Goal: Transaction & Acquisition: Purchase product/service

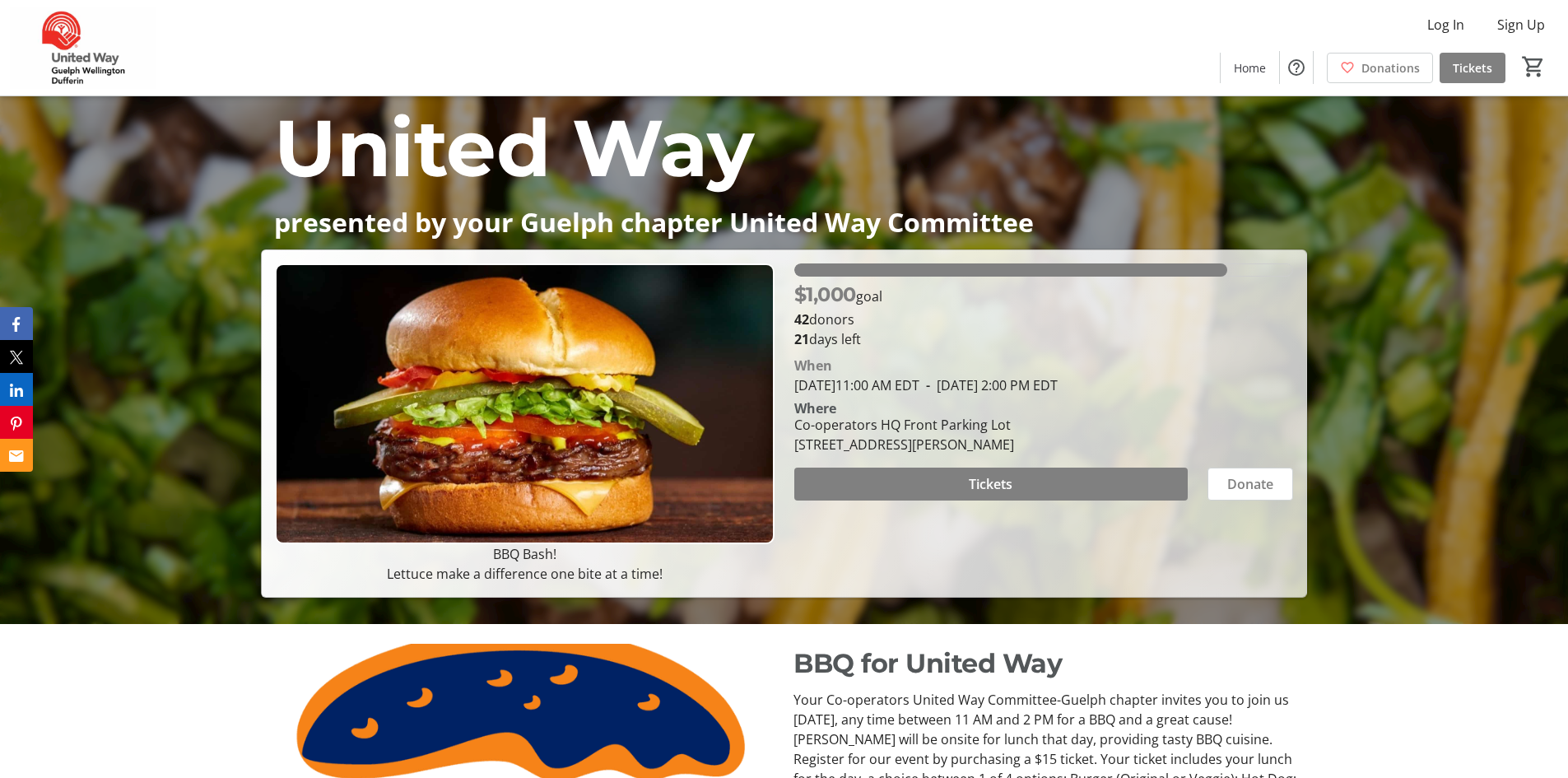
scroll to position [133, 0]
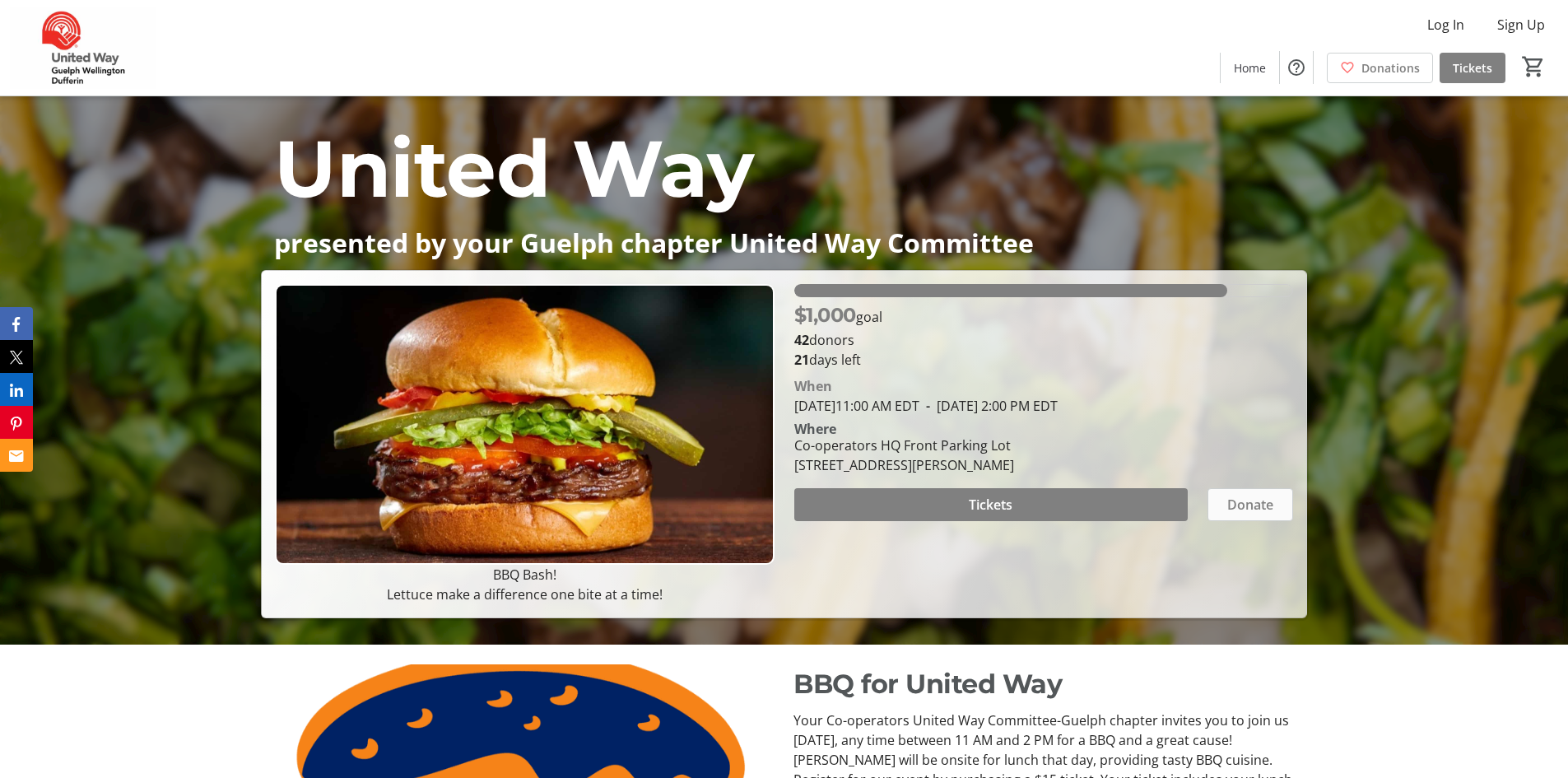
click at [1245, 515] on span "Donate" at bounding box center [1250, 504] width 46 height 20
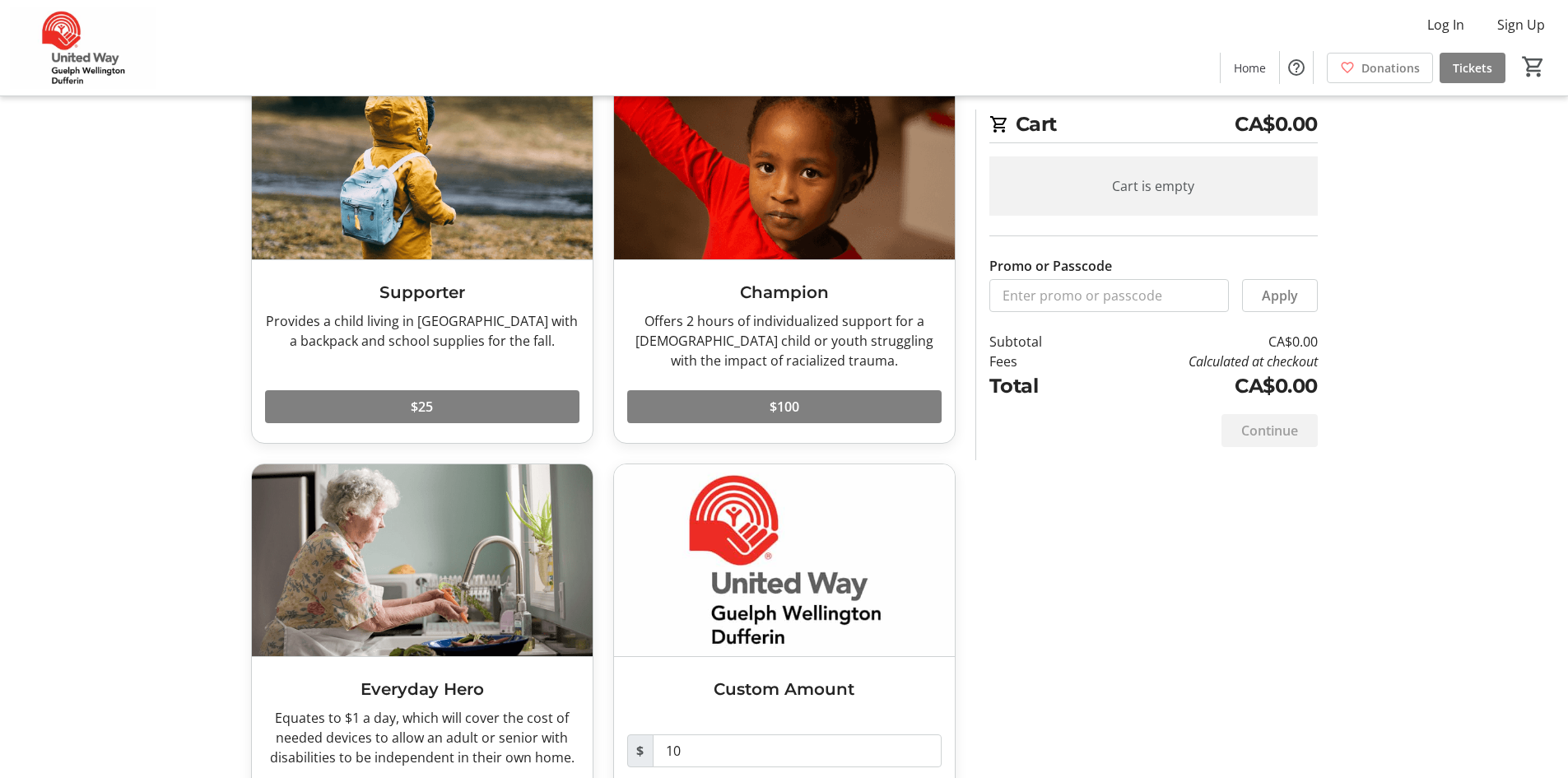
scroll to position [201, 0]
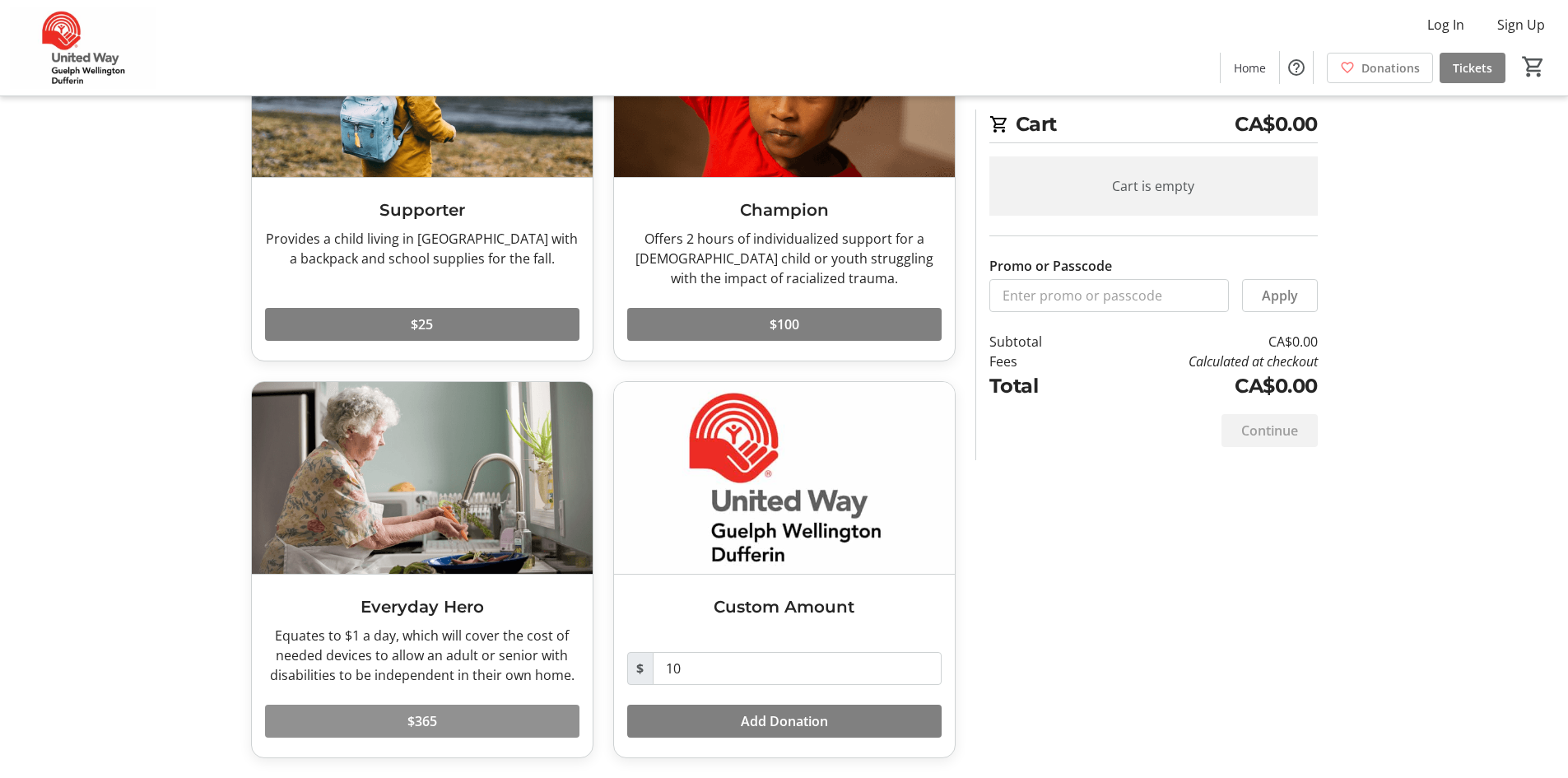
click at [439, 724] on span at bounding box center [422, 721] width 315 height 39
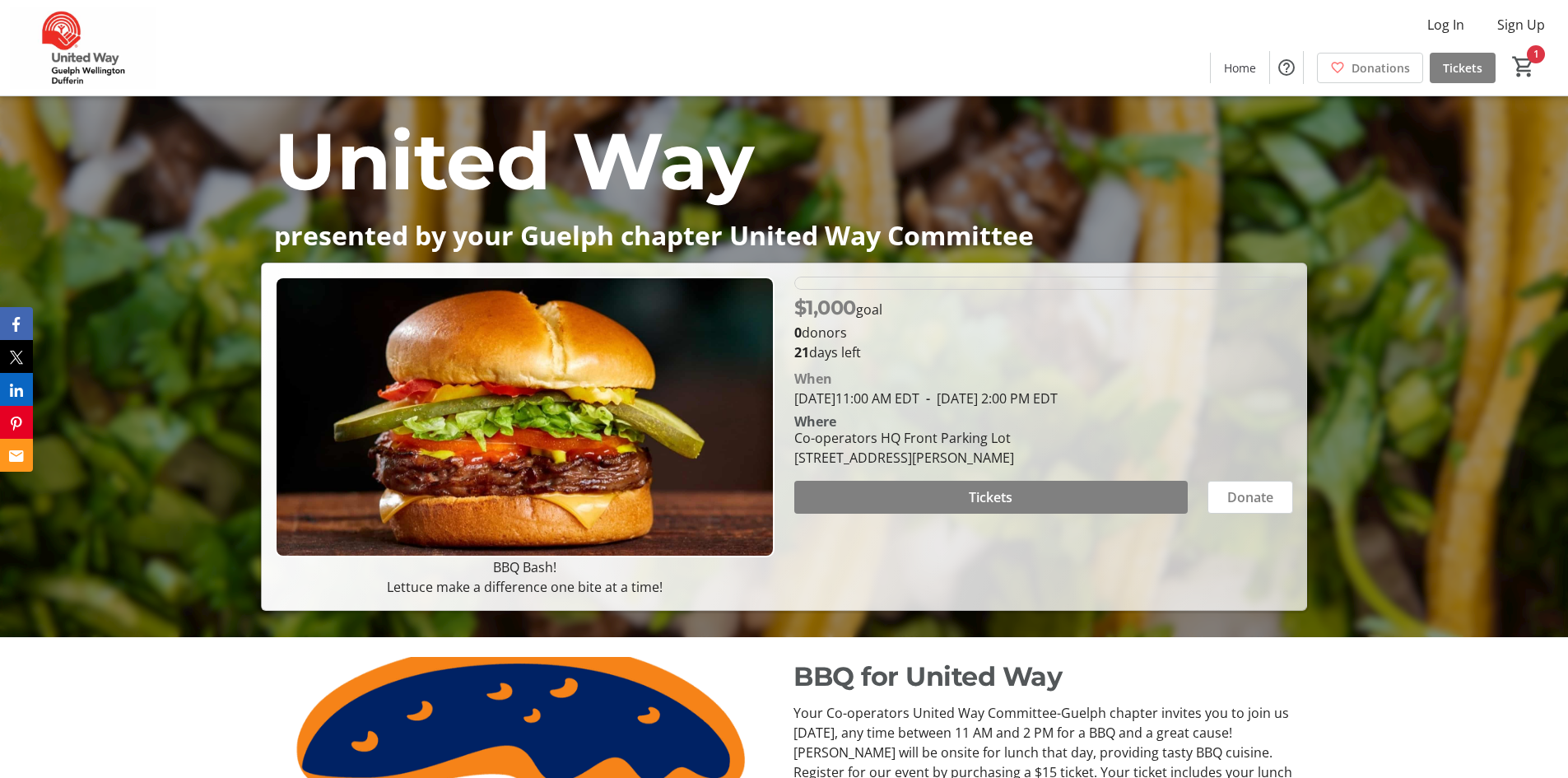
scroll to position [133, 0]
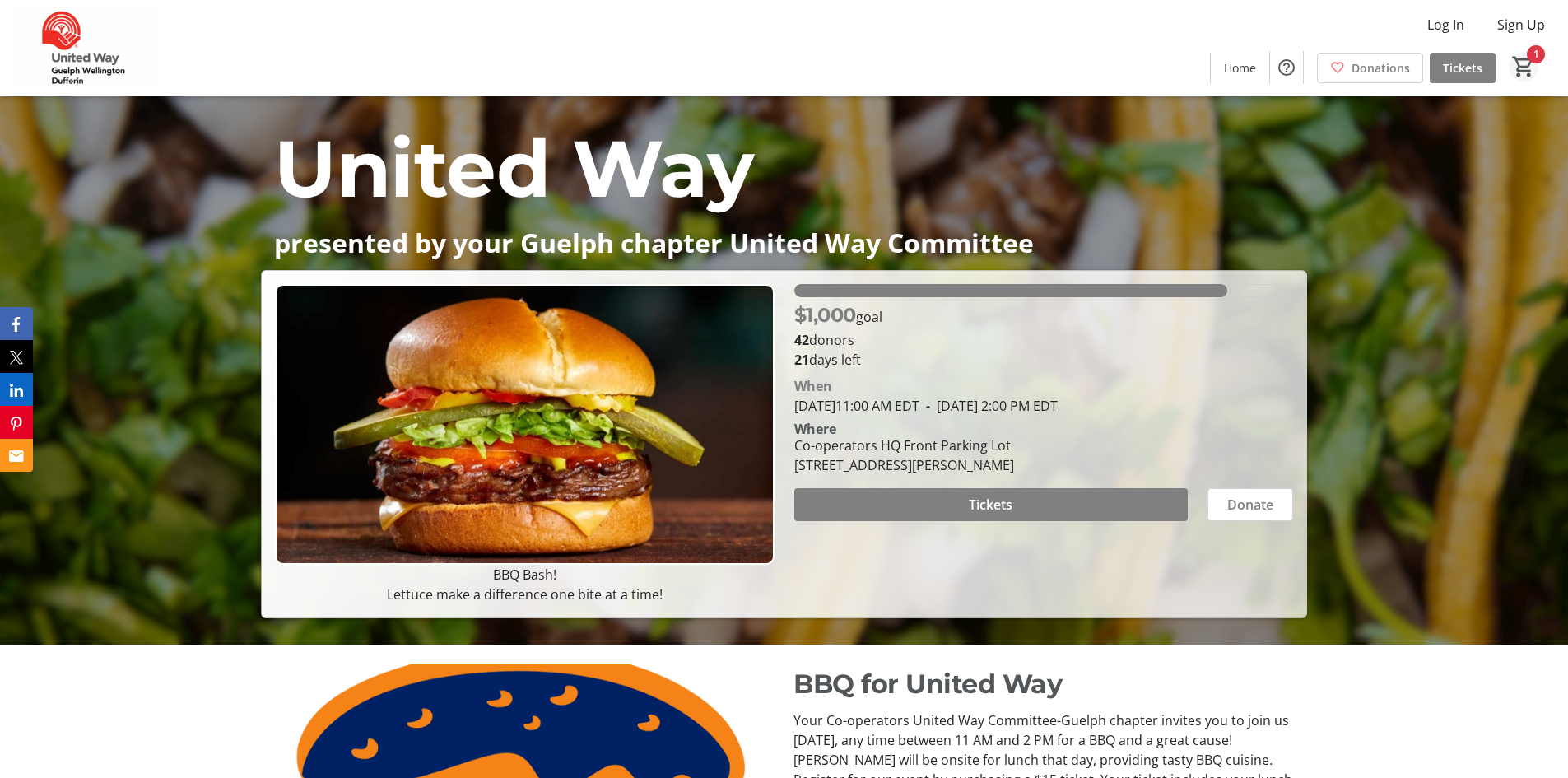
click at [1522, 68] on mat-icon "1" at bounding box center [1523, 67] width 25 height 25
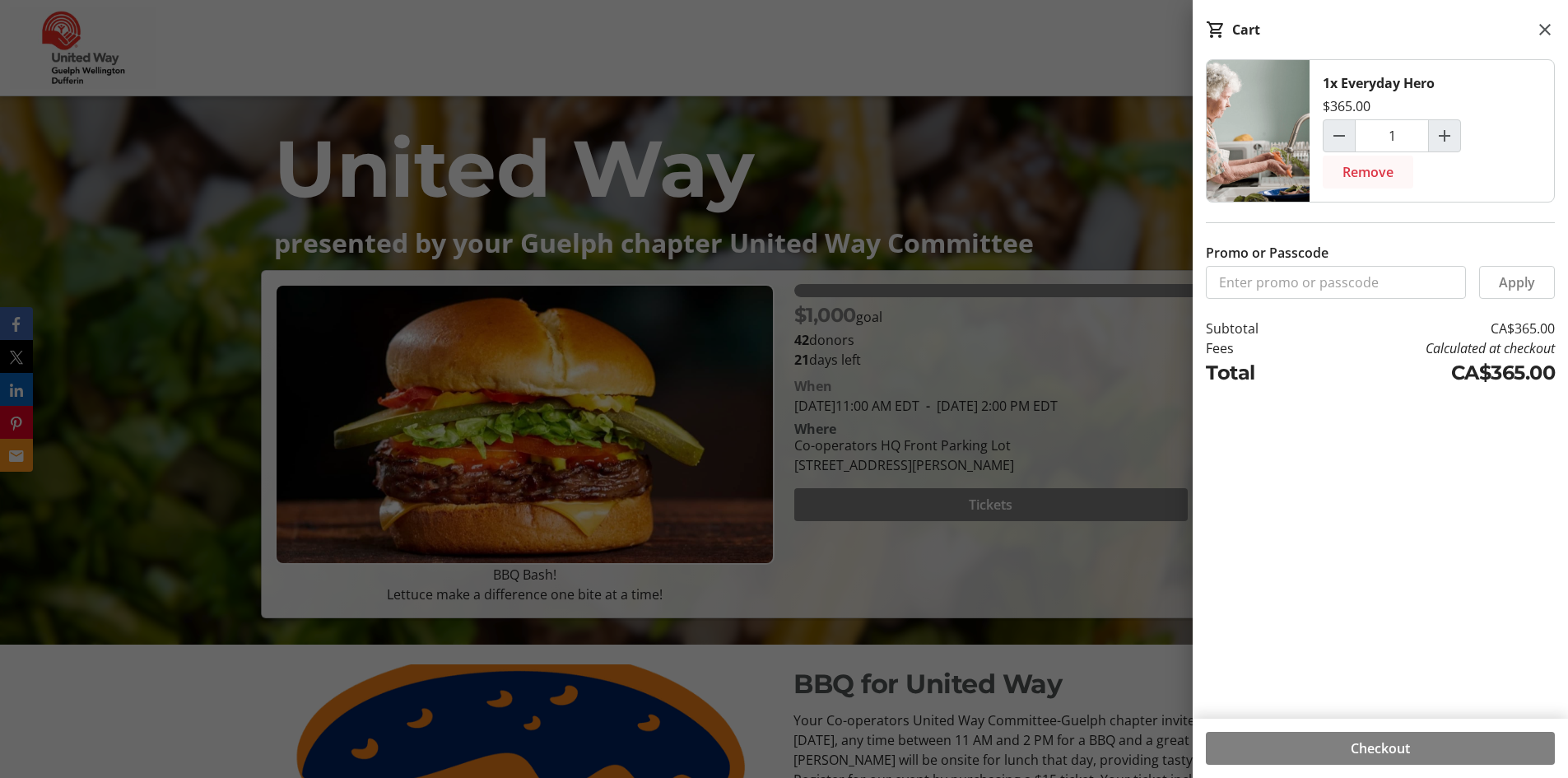
click at [1365, 174] on span "Remove" at bounding box center [1368, 172] width 51 height 20
